Goal: Information Seeking & Learning: Find specific fact

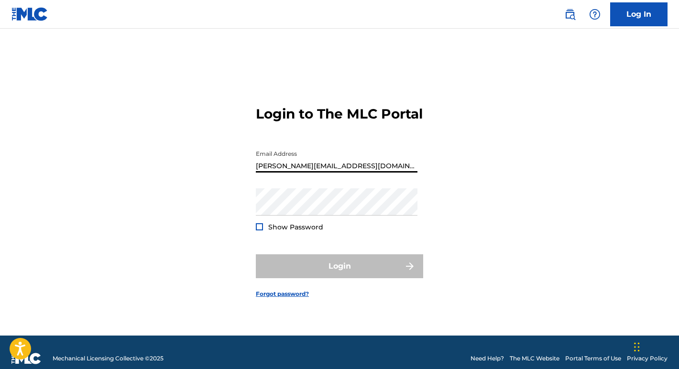
type input "[PERSON_NAME][EMAIL_ADDRESS][DOMAIN_NAME]"
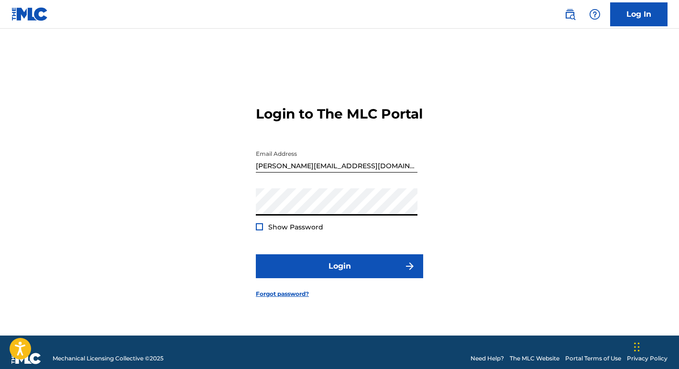
click at [339, 274] on button "Login" at bounding box center [339, 266] width 167 height 24
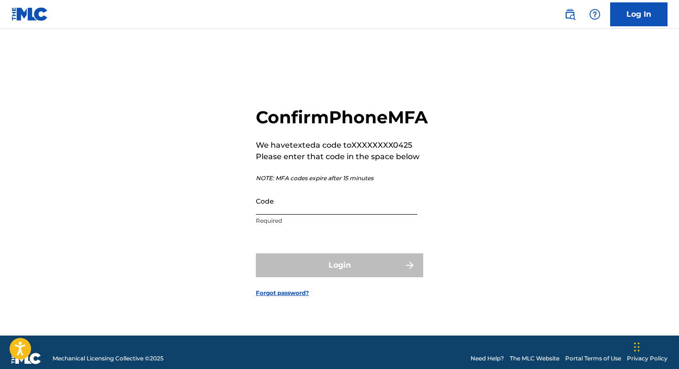
click at [276, 209] on input "Code" at bounding box center [337, 200] width 162 height 27
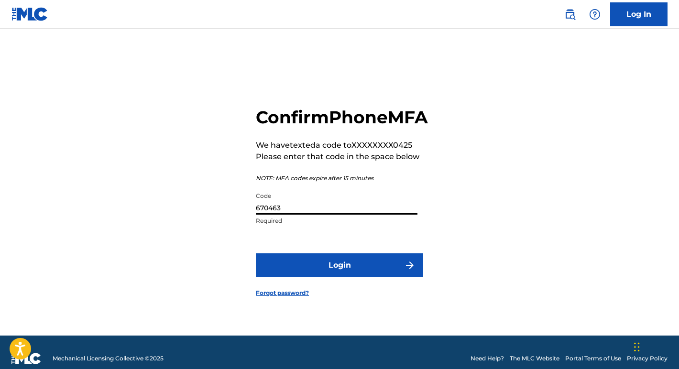
type input "670463"
click at [339, 276] on button "Login" at bounding box center [339, 265] width 167 height 24
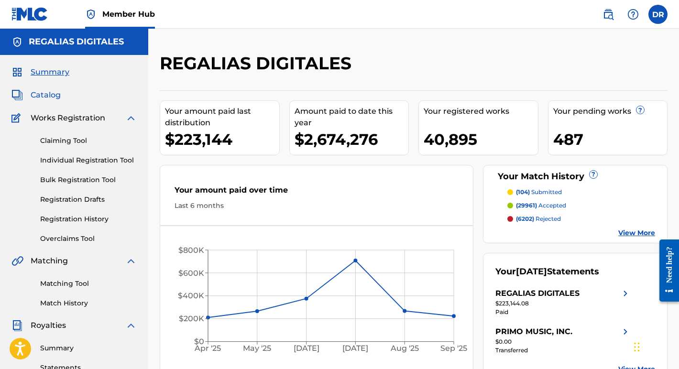
click at [52, 94] on span "Catalog" at bounding box center [46, 94] width 30 height 11
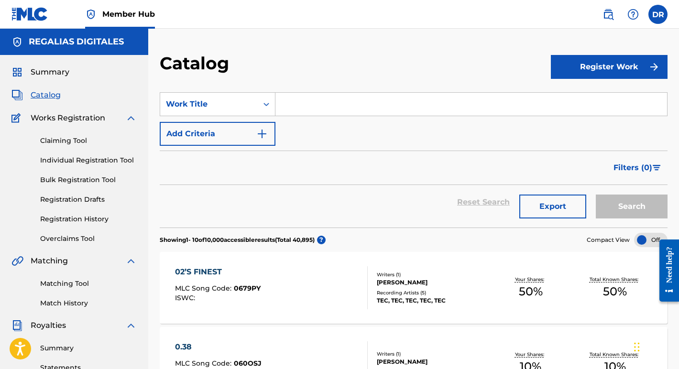
click at [382, 100] on input "Search Form" at bounding box center [471, 104] width 392 height 23
paste input "El Juego"
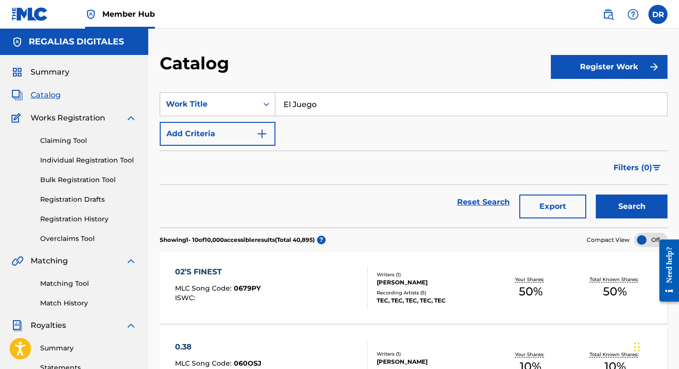
click at [632, 207] on button "Search" at bounding box center [632, 207] width 72 height 24
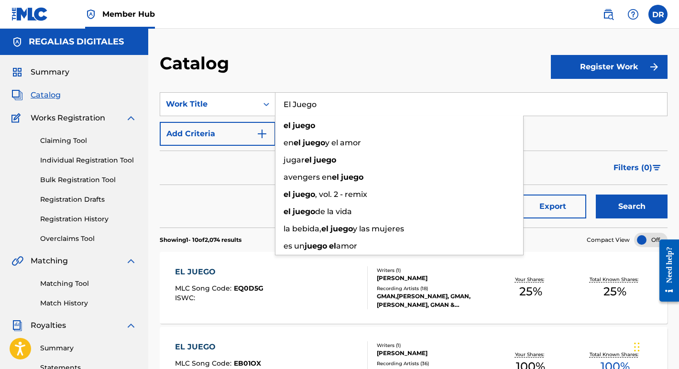
click at [229, 187] on div "Reset Search Export Search" at bounding box center [414, 202] width 508 height 34
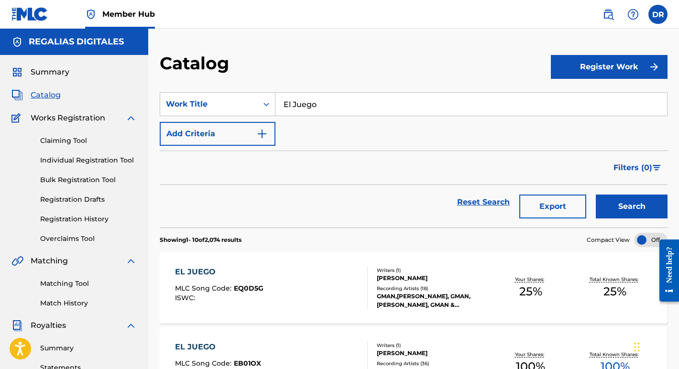
drag, startPoint x: 334, startPoint y: 104, endPoint x: 174, endPoint y: 68, distance: 163.6
paste input "Locotidian"
click at [632, 207] on button "Search" at bounding box center [632, 207] width 72 height 24
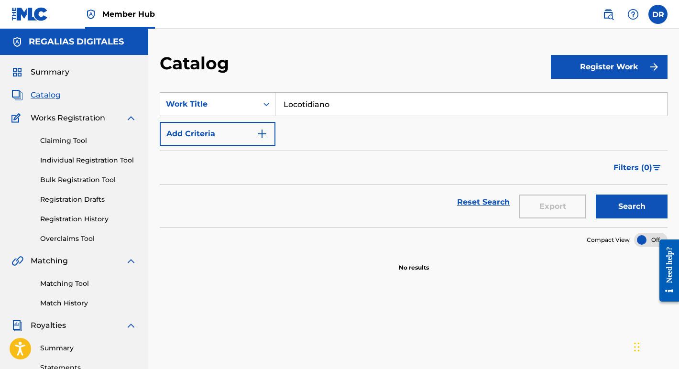
drag, startPoint x: 348, startPoint y: 101, endPoint x: 232, endPoint y: 87, distance: 116.6
click at [232, 87] on section "SearchWithCriteria0c7e3743-3036-4705-a2c9-c186e6d7b913 Work Title Locotidiano A…" at bounding box center [414, 154] width 508 height 147
paste input "Todo Nublad"
click at [632, 207] on button "Search" at bounding box center [632, 207] width 72 height 24
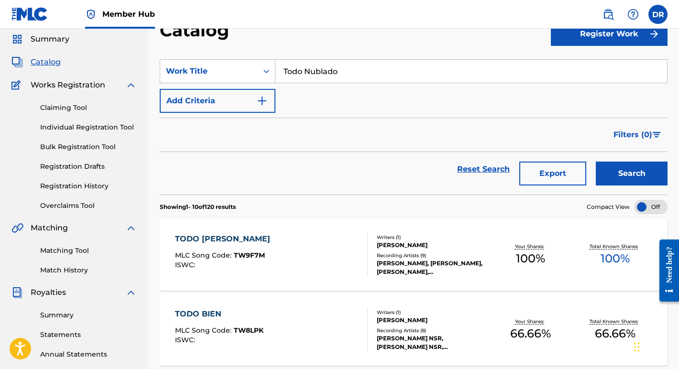
scroll to position [15, 0]
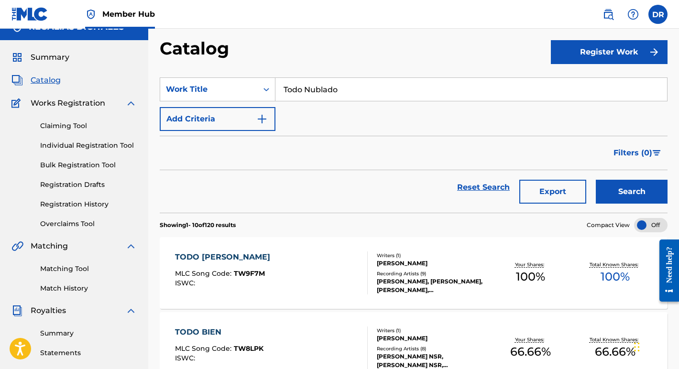
drag, startPoint x: 348, startPoint y: 92, endPoint x: 237, endPoint y: 66, distance: 113.8
click at [237, 66] on section "SearchWithCriteria0c7e3743-3036-4705-a2c9-c186e6d7b913 Work Title Todo Nublado …" at bounding box center [414, 139] width 508 height 147
paste input "Nubes en el Callejón"
click at [632, 192] on button "Search" at bounding box center [632, 192] width 72 height 24
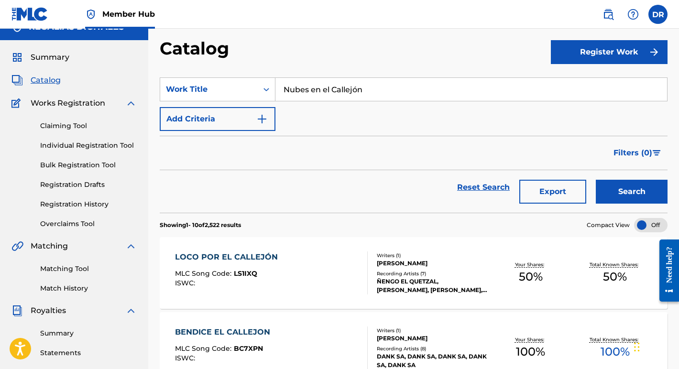
scroll to position [24, 0]
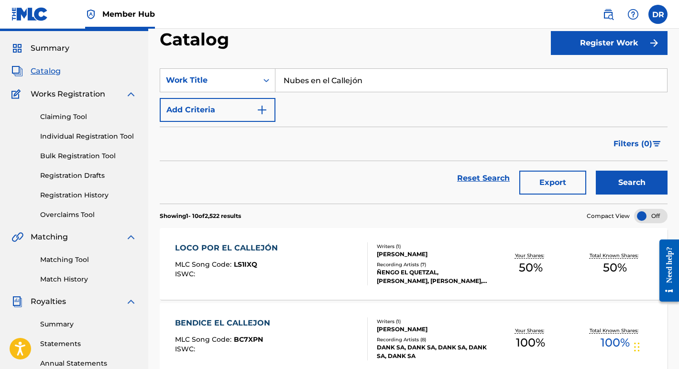
click at [356, 79] on input "Nubes en el Callejón" at bounding box center [471, 80] width 392 height 23
click at [632, 183] on button "Search" at bounding box center [632, 183] width 72 height 24
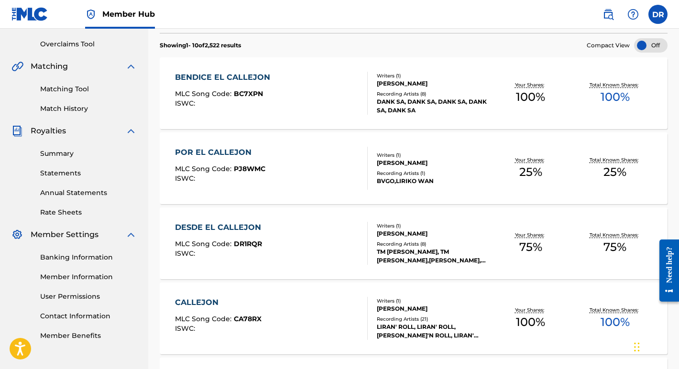
scroll to position [43, 0]
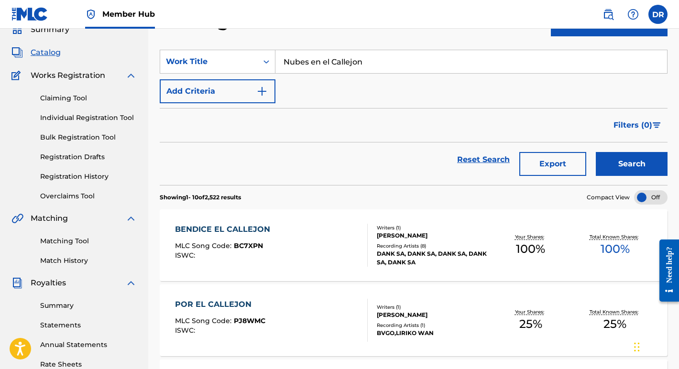
drag, startPoint x: 382, startPoint y: 65, endPoint x: 249, endPoint y: 40, distance: 136.1
click at [249, 40] on section "SearchWithCriteria0c7e3743-3036-4705-a2c9-c186e6d7b913 Work Title Nubes en el C…" at bounding box center [414, 111] width 508 height 147
paste input "Pueblo Latino"
click at [632, 164] on button "Search" at bounding box center [632, 164] width 72 height 24
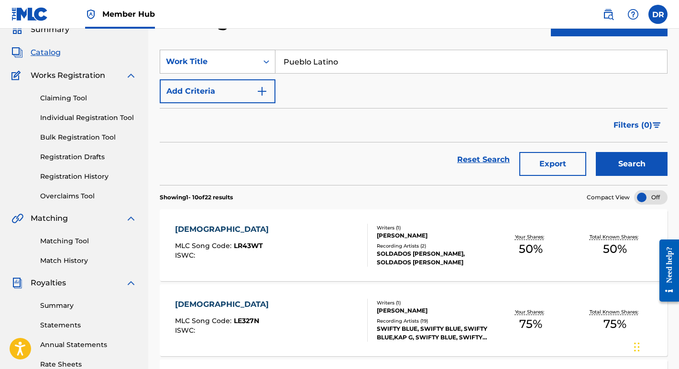
drag, startPoint x: 362, startPoint y: 62, endPoint x: 182, endPoint y: 54, distance: 180.4
click at [182, 54] on div "SearchWithCriteria0c7e3743-3036-4705-a2c9-c186e6d7b913 Work Title Pueblo Latino" at bounding box center [414, 62] width 508 height 24
paste input "Flow Low"
click at [632, 164] on button "Search" at bounding box center [632, 164] width 72 height 24
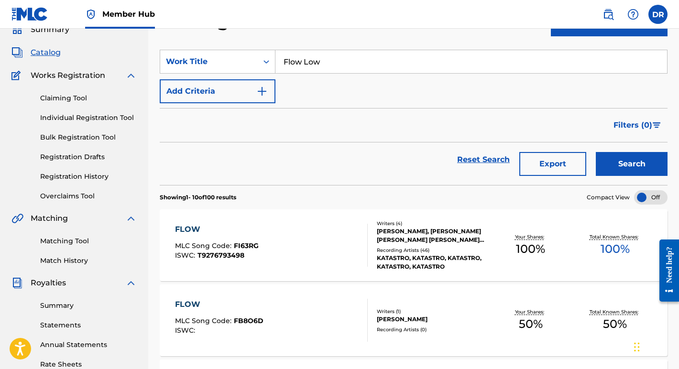
scroll to position [15, 0]
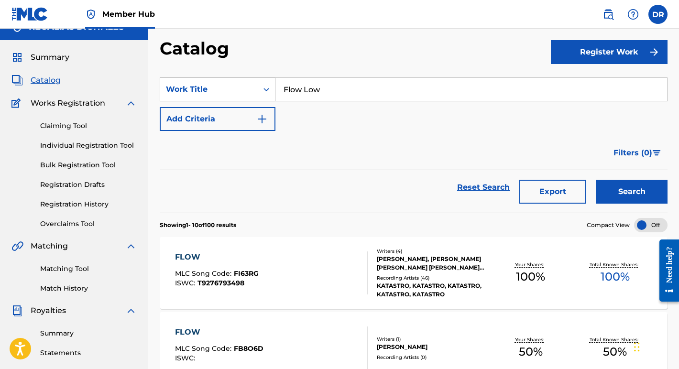
drag, startPoint x: 340, startPoint y: 89, endPoint x: 205, endPoint y: 83, distance: 135.0
click at [205, 83] on div "SearchWithCriteria0c7e3743-3036-4705-a2c9-c186e6d7b913 Work Title Flow Low" at bounding box center [414, 89] width 508 height 24
paste input "Chorrito de Tequila"
click at [632, 192] on button "Search" at bounding box center [632, 192] width 72 height 24
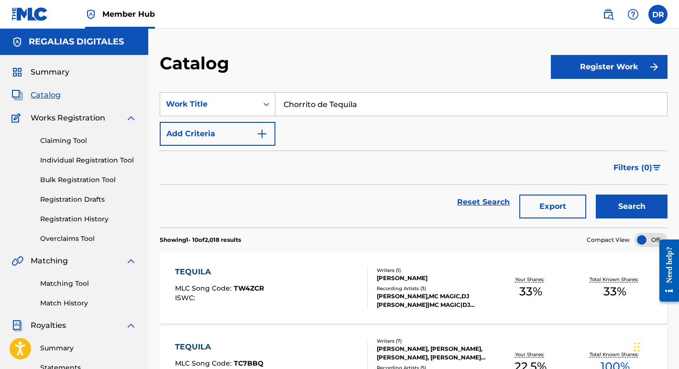
scroll to position [0, 0]
click at [378, 97] on input "Chorrito de Tequila" at bounding box center [471, 104] width 392 height 23
drag, startPoint x: 384, startPoint y: 106, endPoint x: 193, endPoint y: 76, distance: 193.1
paste input "Sanarme"
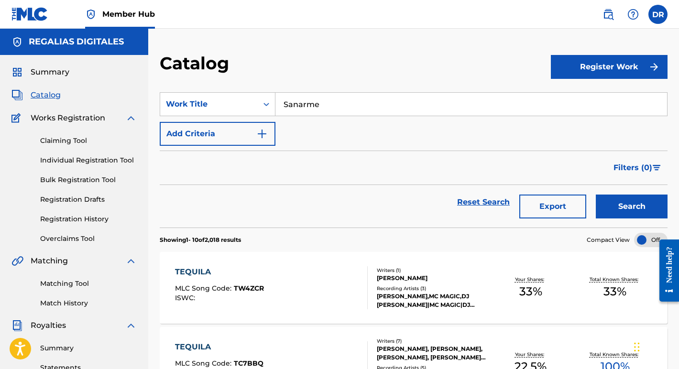
click at [632, 207] on button "Search" at bounding box center [632, 207] width 72 height 24
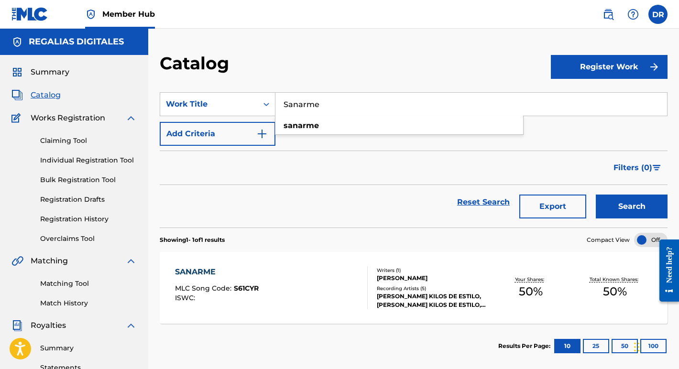
click at [286, 218] on div "Reset Search Export Search" at bounding box center [414, 202] width 508 height 34
drag, startPoint x: 348, startPoint y: 109, endPoint x: 243, endPoint y: 79, distance: 109.3
click at [243, 79] on div "Catalog Register Work SearchWithCriteria0c7e3743-3036-4705-a2c9-c186e6d7b913 Wo…" at bounding box center [413, 300] width 531 height 494
paste input "Efecto Luna"
click at [632, 207] on button "Search" at bounding box center [632, 207] width 72 height 24
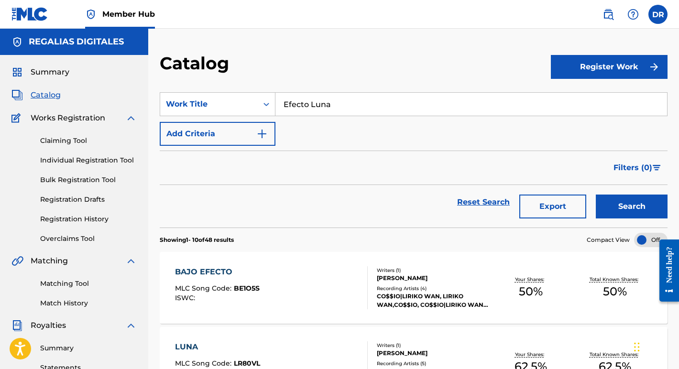
click at [368, 112] on input "Efecto Luna" at bounding box center [471, 104] width 392 height 23
drag, startPoint x: 353, startPoint y: 109, endPoint x: 230, endPoint y: 78, distance: 126.6
paste input "Voz del Ghetto"
click at [632, 207] on button "Search" at bounding box center [632, 207] width 72 height 24
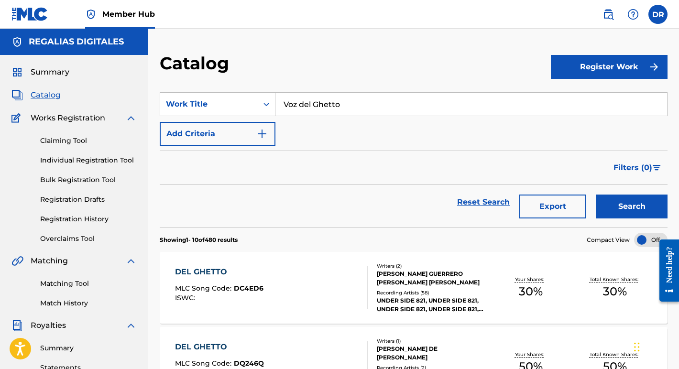
drag, startPoint x: 358, startPoint y: 101, endPoint x: 226, endPoint y: 84, distance: 132.6
click at [226, 84] on section "SearchWithCriteria0c7e3743-3036-4705-a2c9-c186e6d7b913 Work Title Voz del Ghett…" at bounding box center [414, 154] width 508 height 147
paste input "Trafikand"
click at [632, 207] on button "Search" at bounding box center [632, 207] width 72 height 24
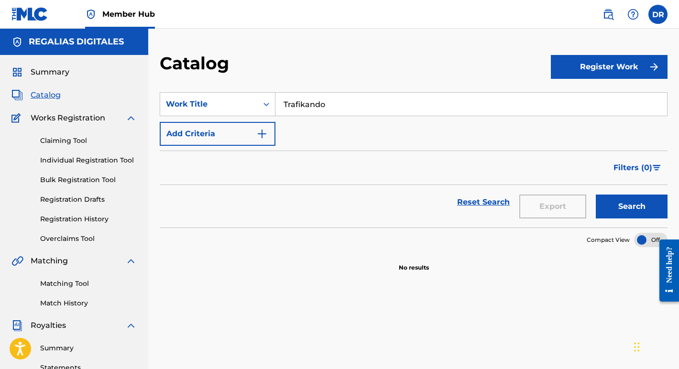
drag, startPoint x: 330, startPoint y: 109, endPoint x: 223, endPoint y: 88, distance: 109.2
click at [223, 88] on section "SearchWithCriteria0c7e3743-3036-4705-a2c9-c186e6d7b913 Work Title Trafikando Ad…" at bounding box center [414, 154] width 508 height 147
paste input "Donde ¿Están?"
click at [632, 207] on button "Search" at bounding box center [632, 207] width 72 height 24
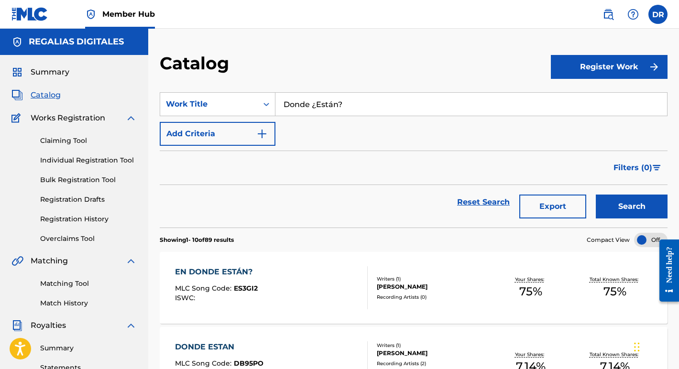
drag, startPoint x: 354, startPoint y: 105, endPoint x: 215, endPoint y: 86, distance: 140.5
click at [215, 86] on section "SearchWithCriteria0c7e3743-3036-4705-a2c9-c186e6d7b913 Work Title Donde ¿Están?…" at bounding box center [414, 154] width 508 height 147
paste input "Todo Terreno"
click at [632, 207] on button "Search" at bounding box center [632, 207] width 72 height 24
drag, startPoint x: 353, startPoint y: 109, endPoint x: 200, endPoint y: 87, distance: 154.5
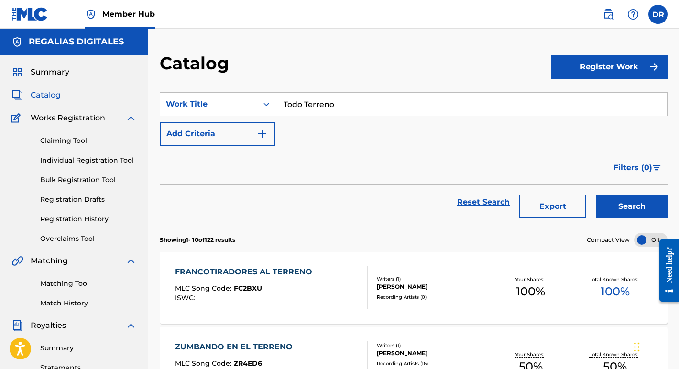
click at [200, 87] on section "SearchWithCriteria0c7e3743-3036-4705-a2c9-c186e6d7b913 Work Title Todo Terreno …" at bounding box center [414, 154] width 508 height 147
paste input "La Chica de Hum"
click at [632, 207] on button "Search" at bounding box center [632, 207] width 72 height 24
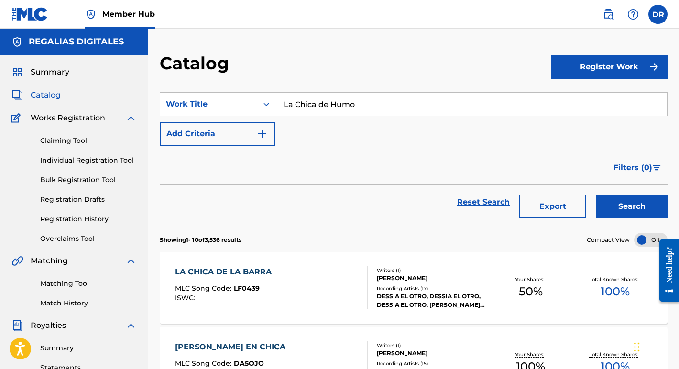
drag, startPoint x: 382, startPoint y: 109, endPoint x: 174, endPoint y: 75, distance: 210.7
paste input "Buscarte"
click at [632, 207] on button "Search" at bounding box center [632, 207] width 72 height 24
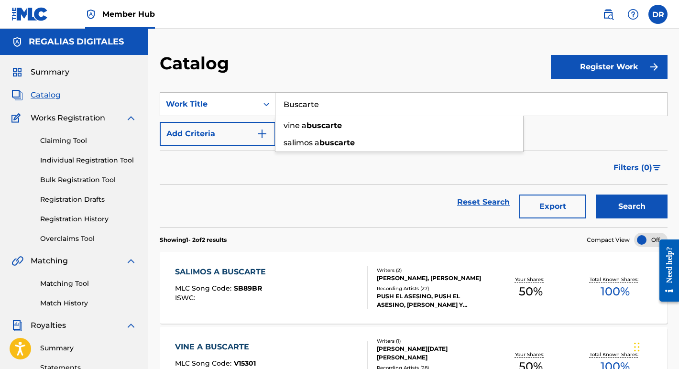
drag, startPoint x: 338, startPoint y: 104, endPoint x: 236, endPoint y: 83, distance: 104.0
click at [236, 83] on section "SearchWithCriteria0c7e3743-3036-4705-a2c9-c186e6d7b913 Work Title Buscarte vine…" at bounding box center [414, 154] width 508 height 147
paste input "Calma"
click at [632, 207] on button "Search" at bounding box center [632, 207] width 72 height 24
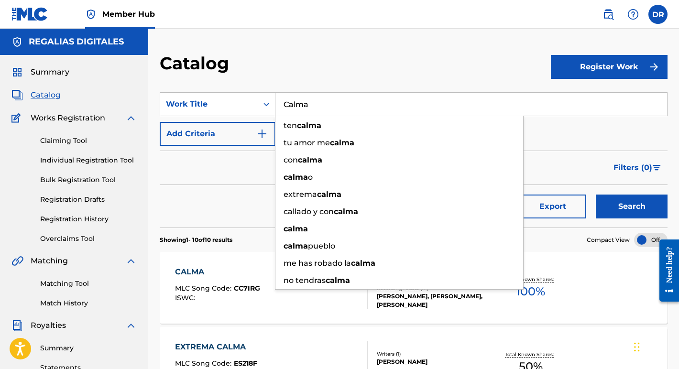
click at [229, 190] on div "Reset Search Export Search" at bounding box center [414, 202] width 508 height 34
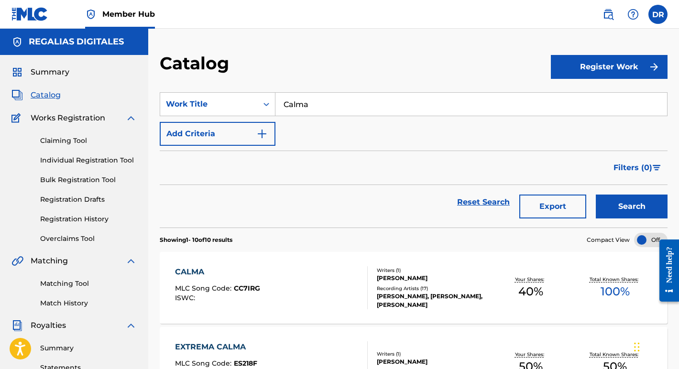
drag, startPoint x: 334, startPoint y: 105, endPoint x: 251, endPoint y: 89, distance: 84.8
click at [251, 89] on section "SearchWithCriteria0c7e3743-3036-4705-a2c9-c186e6d7b913 Work Title Calma Add Cri…" at bounding box center [414, 154] width 508 height 147
paste input "icatrices"
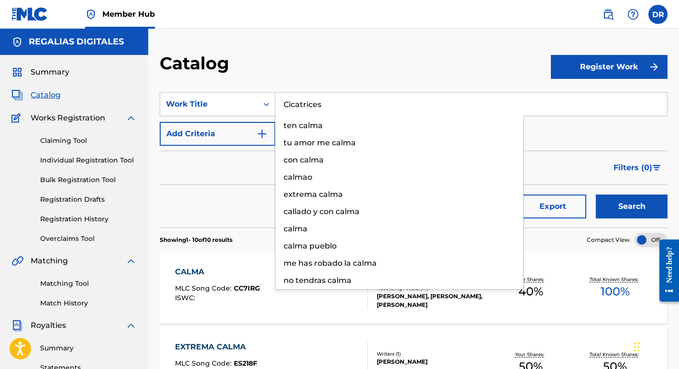
click at [632, 207] on button "Search" at bounding box center [632, 207] width 72 height 24
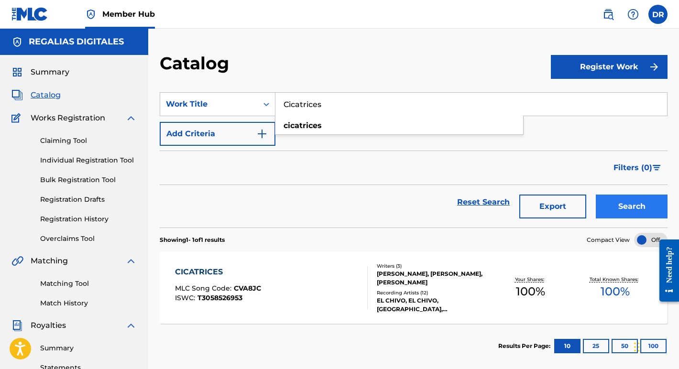
click at [375, 103] on input "Cicatrices" at bounding box center [471, 104] width 392 height 23
paste input "Hasta Donde Tope"
click at [632, 207] on button "Search" at bounding box center [632, 207] width 72 height 24
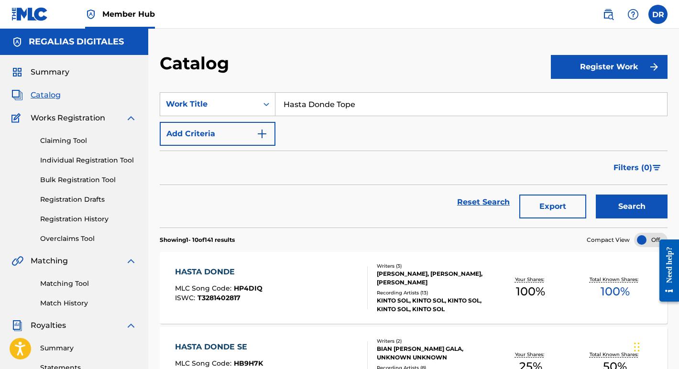
drag, startPoint x: 370, startPoint y: 111, endPoint x: 201, endPoint y: 68, distance: 174.7
paste input "Cientifico Loco"
click at [632, 207] on button "Search" at bounding box center [632, 207] width 72 height 24
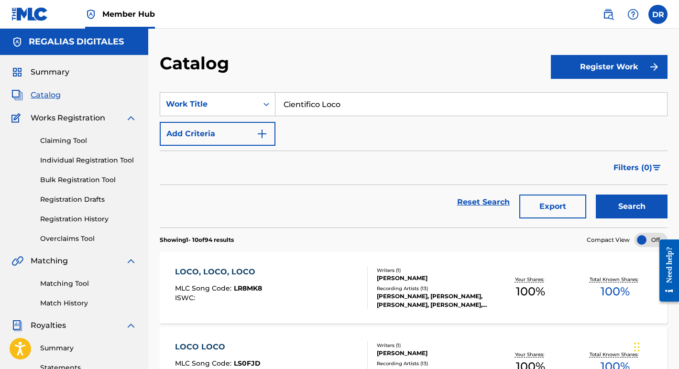
drag, startPoint x: 347, startPoint y: 109, endPoint x: 205, endPoint y: 79, distance: 145.7
paste input "uanto Lo Sient"
click at [632, 207] on button "Search" at bounding box center [632, 207] width 72 height 24
click at [369, 113] on input "Cuanto Lo Siento" at bounding box center [471, 104] width 392 height 23
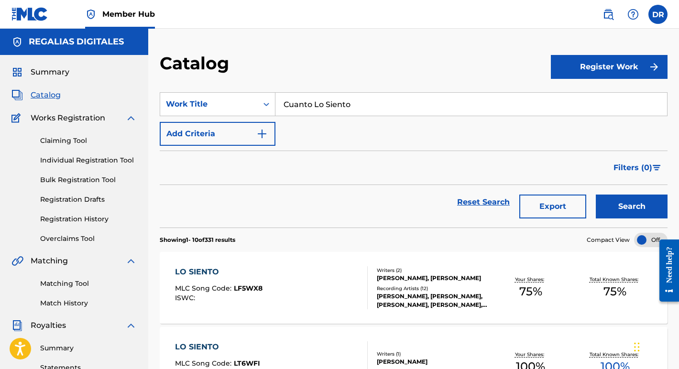
drag, startPoint x: 358, startPoint y: 104, endPoint x: 207, endPoint y: 64, distance: 156.0
paste input "POR MI RAZA SOY"
click at [632, 207] on button "Search" at bounding box center [632, 207] width 72 height 24
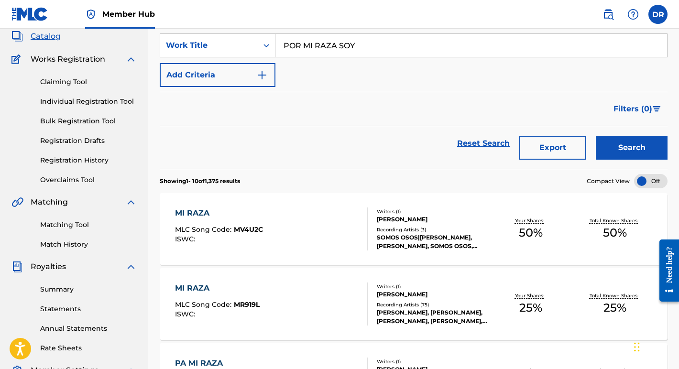
scroll to position [5, 0]
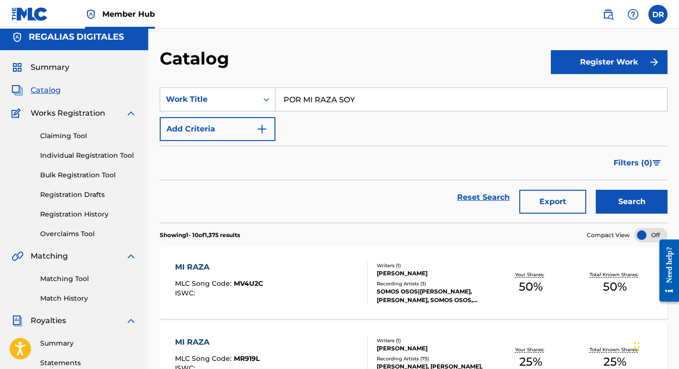
click at [365, 111] on div "POR MI RAZA SOY" at bounding box center [471, 99] width 392 height 24
drag, startPoint x: 362, startPoint y: 98, endPoint x: 262, endPoint y: 68, distance: 103.8
paste input "Dos en una"
click at [632, 202] on button "Search" at bounding box center [632, 202] width 72 height 24
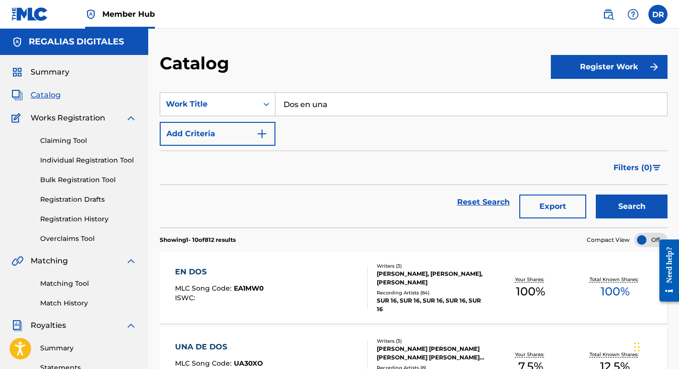
scroll to position [0, 0]
drag, startPoint x: 339, startPoint y: 111, endPoint x: 273, endPoint y: 83, distance: 71.3
click at [273, 83] on section "SearchWithCriteria0c7e3743-3036-4705-a2c9-c186e6d7b913 Work Title Dos en una Ad…" at bounding box center [414, 154] width 508 height 147
paste input "Referentes"
click at [632, 207] on button "Search" at bounding box center [632, 207] width 72 height 24
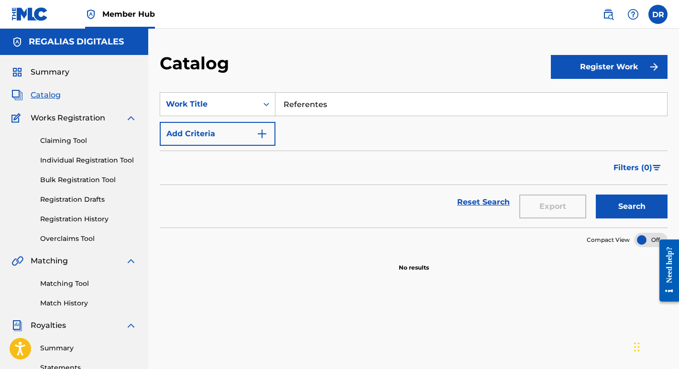
drag, startPoint x: 364, startPoint y: 111, endPoint x: 236, endPoint y: 84, distance: 130.6
click at [236, 84] on section "SearchWithCriteria0c7e3743-3036-4705-a2c9-c186e6d7b913 Work Title Referentes Ad…" at bounding box center [414, 154] width 508 height 147
paste input "Puro Mexa Rap ''Envidia''"
click at [632, 207] on button "Search" at bounding box center [632, 207] width 72 height 24
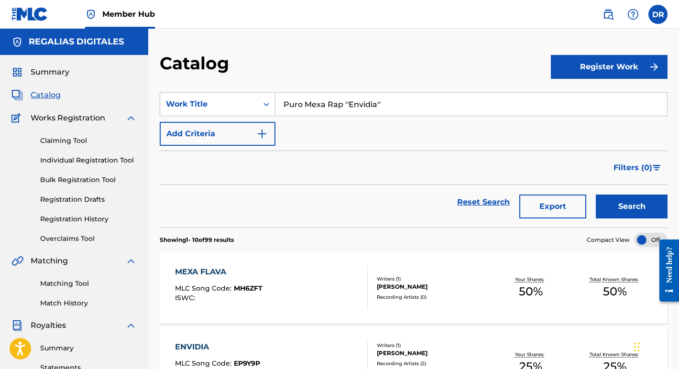
drag, startPoint x: 395, startPoint y: 105, endPoint x: 175, endPoint y: 72, distance: 222.4
paste input "[PERSON_NAME]"
click at [632, 207] on button "Search" at bounding box center [632, 207] width 72 height 24
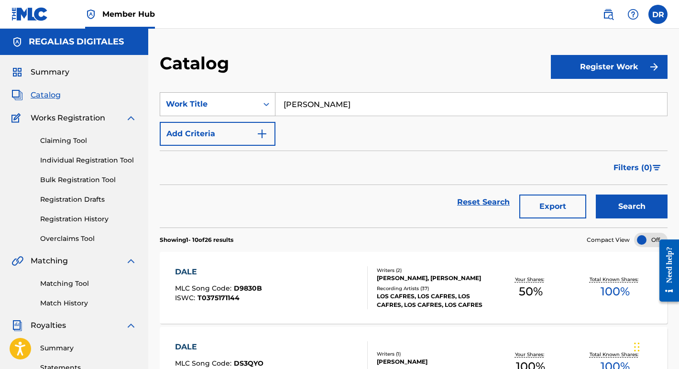
drag, startPoint x: 332, startPoint y: 104, endPoint x: 240, endPoint y: 97, distance: 92.5
click at [240, 97] on div "SearchWithCriteria0c7e3743-3036-4705-a2c9-c186e6d7b913 Work Title [PERSON_NAME]" at bounding box center [414, 104] width 508 height 24
paste input "Huele a Ti"
click at [632, 207] on button "Search" at bounding box center [632, 207] width 72 height 24
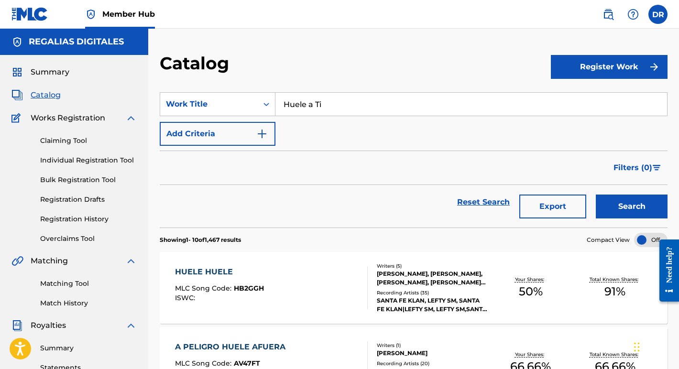
drag, startPoint x: 335, startPoint y: 110, endPoint x: 236, endPoint y: 85, distance: 102.1
click at [236, 85] on section "SearchWithCriteria0c7e3743-3036-4705-a2c9-c186e6d7b913 Work Title Huele a Ti Ad…" at bounding box center [414, 154] width 508 height 147
paste input "Mexicanos Al Gritó [PERSON_NAME]"
type input "Mexicanos Al Gritó [PERSON_NAME]"
click at [632, 207] on button "Search" at bounding box center [632, 207] width 72 height 24
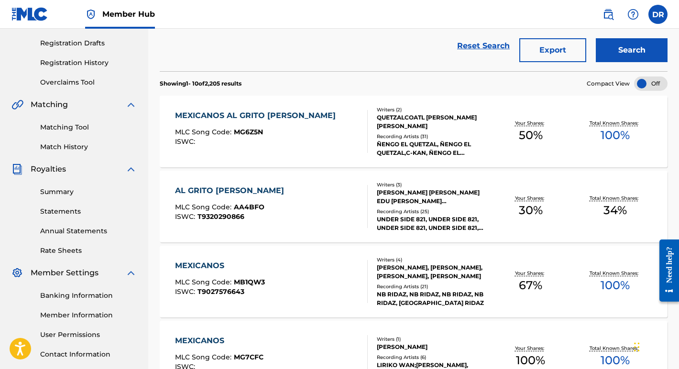
scroll to position [169, 0]
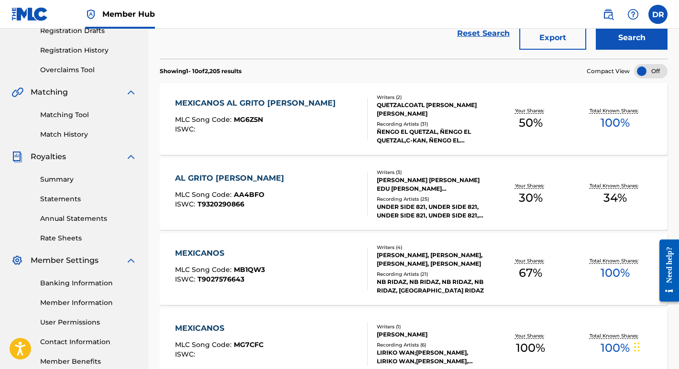
click at [318, 131] on div "ISWC :" at bounding box center [257, 129] width 165 height 7
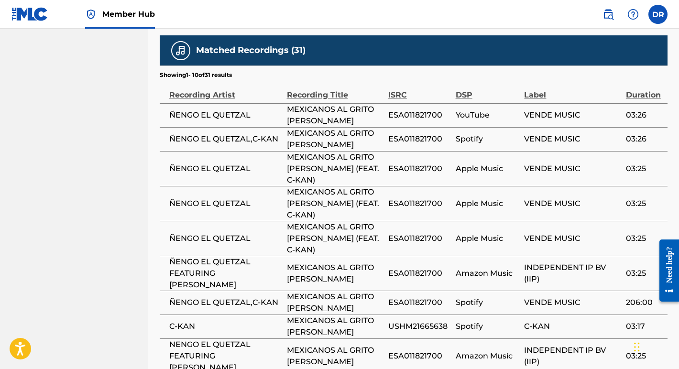
scroll to position [807, 0]
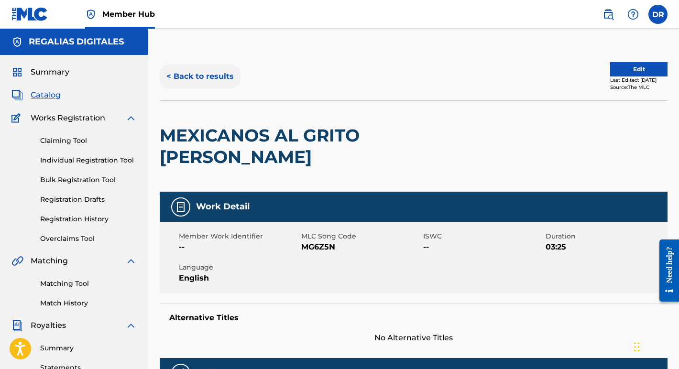
click at [210, 78] on button "< Back to results" at bounding box center [200, 77] width 81 height 24
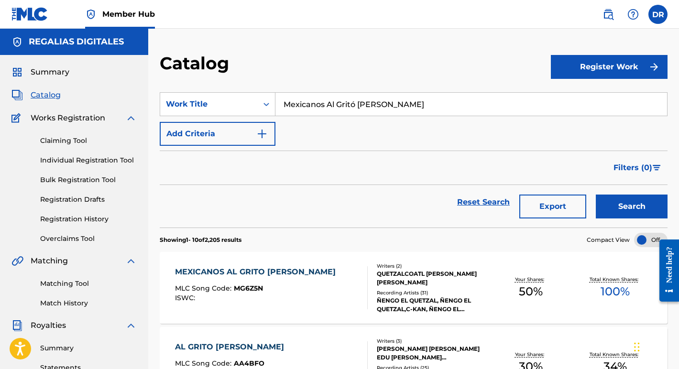
scroll to position [0, 0]
drag, startPoint x: 416, startPoint y: 106, endPoint x: 309, endPoint y: 106, distance: 106.6
click at [309, 106] on input "Mexicanos Al Gritó [PERSON_NAME]" at bounding box center [471, 104] width 392 height 23
paste input "Dentro de Mi Pecho"
click at [632, 207] on button "Search" at bounding box center [632, 207] width 72 height 24
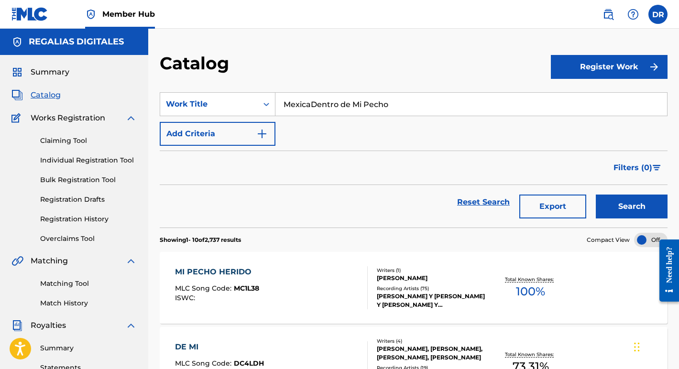
drag, startPoint x: 400, startPoint y: 102, endPoint x: 261, endPoint y: 89, distance: 139.7
click at [261, 89] on section "SearchWithCriteria0c7e3743-3036-4705-a2c9-c186e6d7b913 Work Title MexicaDentro …" at bounding box center [414, 154] width 508 height 147
paste input "Search Form"
click at [632, 207] on button "Search" at bounding box center [632, 207] width 72 height 24
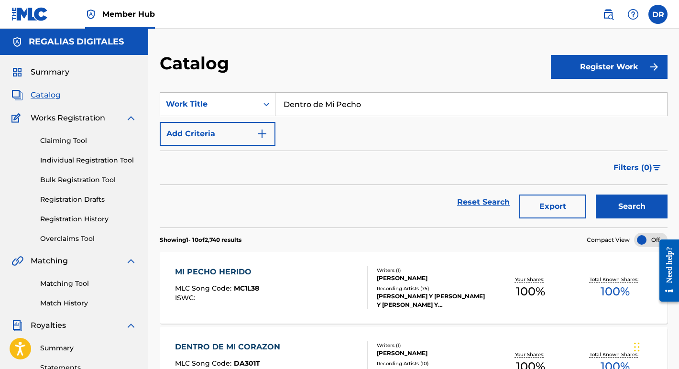
scroll to position [0, 0]
drag, startPoint x: 385, startPoint y: 107, endPoint x: 256, endPoint y: 89, distance: 130.3
click at [256, 89] on section "SearchWithCriteria0c7e3743-3036-4705-a2c9-c186e6d7b913 Work Title Dentro de Mi …" at bounding box center [414, 154] width 508 height 147
paste input "Grifos y Cotorros"
click at [632, 207] on button "Search" at bounding box center [632, 207] width 72 height 24
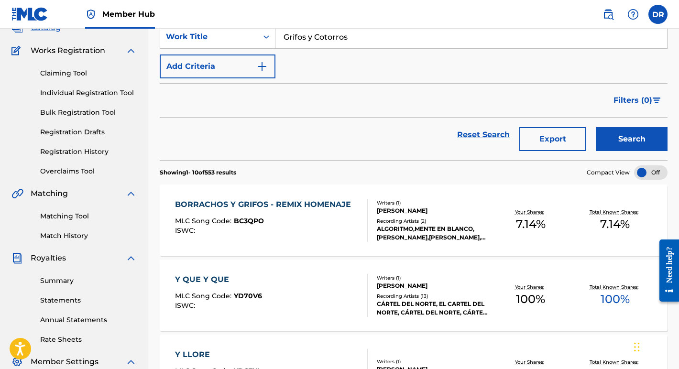
scroll to position [19, 0]
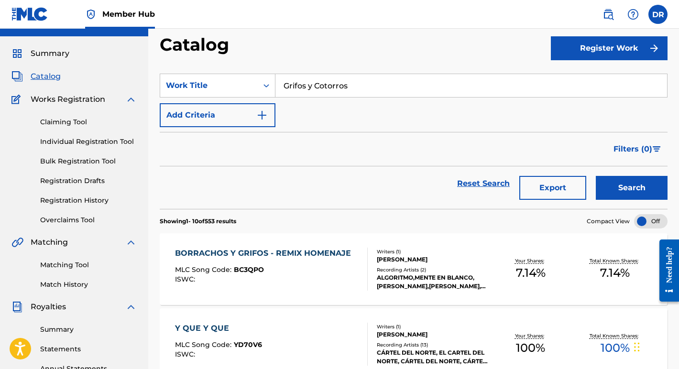
drag, startPoint x: 365, startPoint y: 89, endPoint x: 189, endPoint y: 70, distance: 176.4
click at [189, 70] on section "SearchWithCriteria0c7e3743-3036-4705-a2c9-c186e6d7b913 Work Title Grifos y Coto…" at bounding box center [414, 135] width 508 height 147
paste input "Entre el Peligro"
click at [632, 188] on button "Search" at bounding box center [632, 188] width 72 height 24
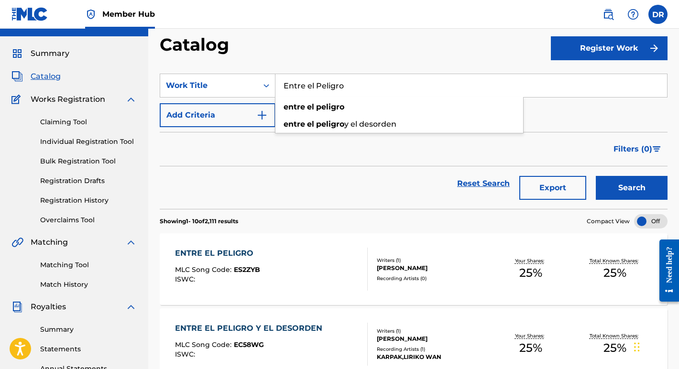
click at [417, 199] on div "Reset Search Export Search" at bounding box center [414, 183] width 508 height 34
drag, startPoint x: 355, startPoint y: 89, endPoint x: 210, endPoint y: 55, distance: 149.2
paste input "legangster"
type input "Elegangster"
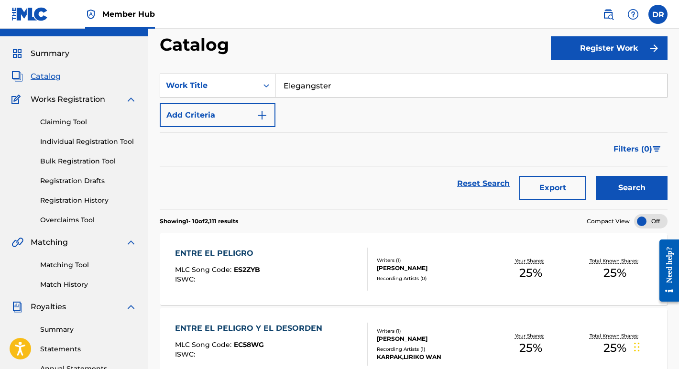
click at [632, 188] on button "Search" at bounding box center [632, 188] width 72 height 24
